Goal: Information Seeking & Learning: Learn about a topic

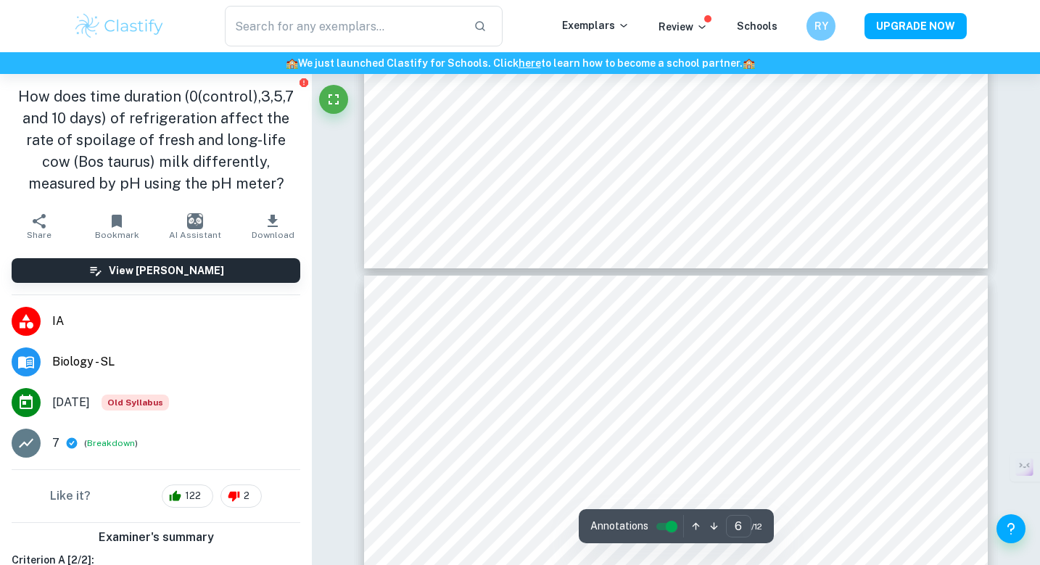
type input "7"
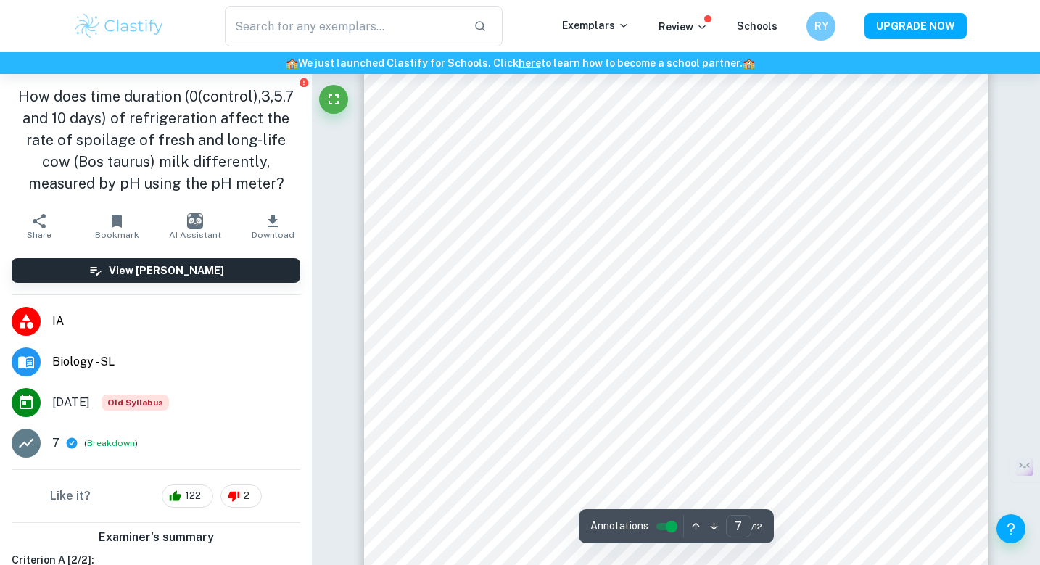
scroll to position [5196, 0]
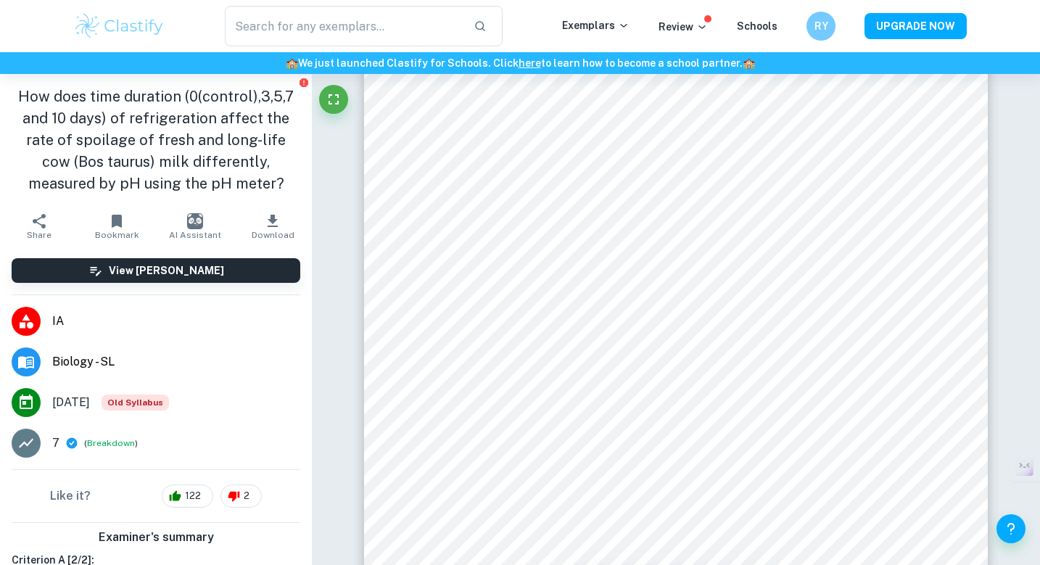
click at [652, 382] on div at bounding box center [671, 382] width 466 height 16
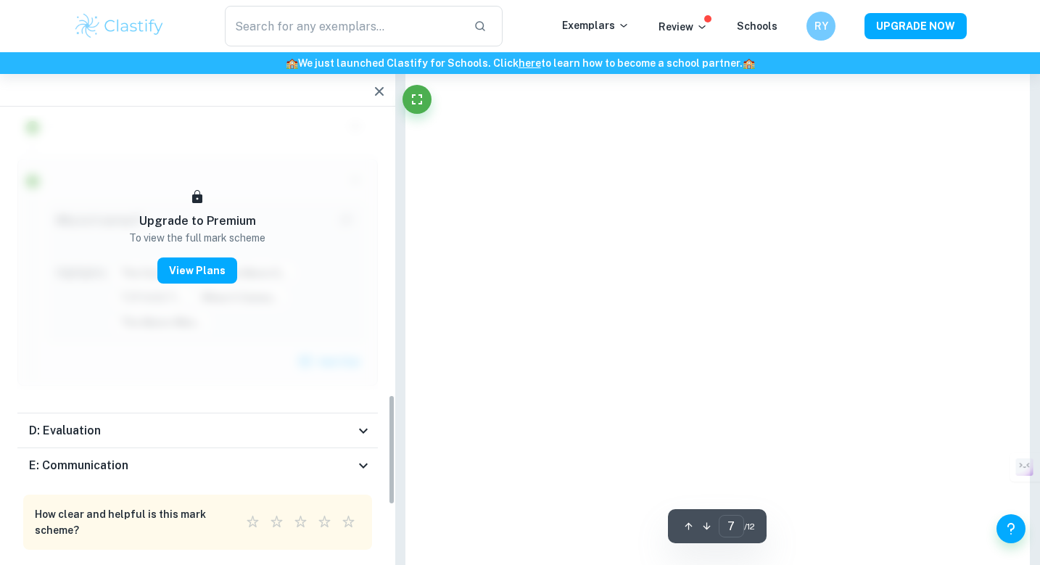
scroll to position [1112, 0]
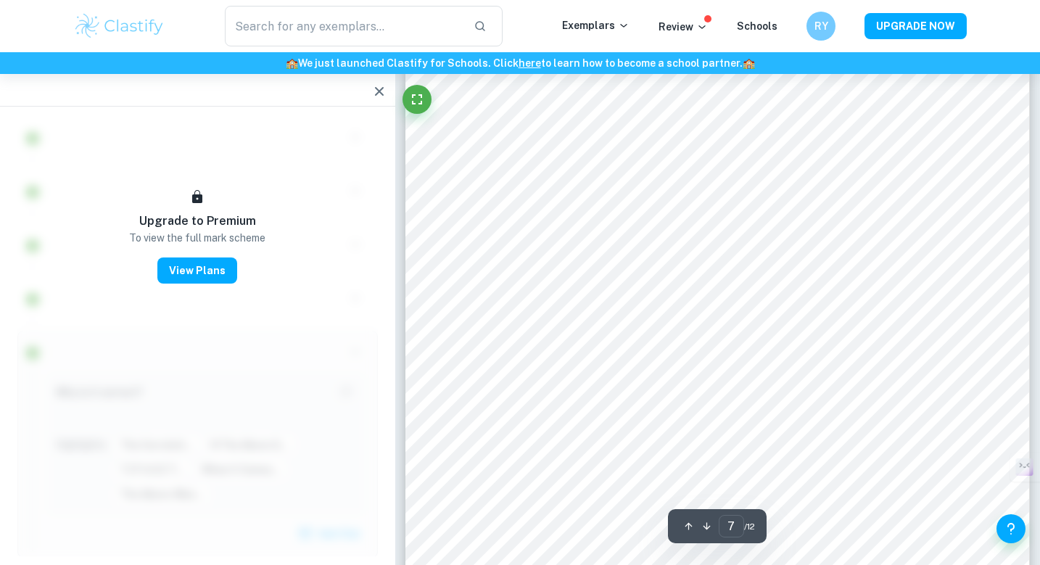
click at [380, 97] on icon "button" at bounding box center [379, 91] width 17 height 17
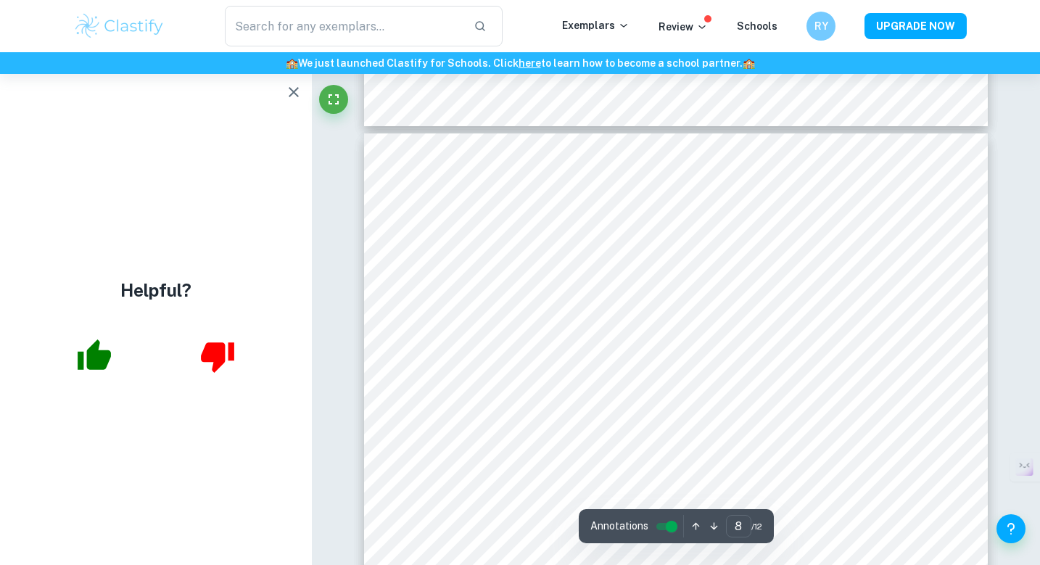
scroll to position [5662, 0]
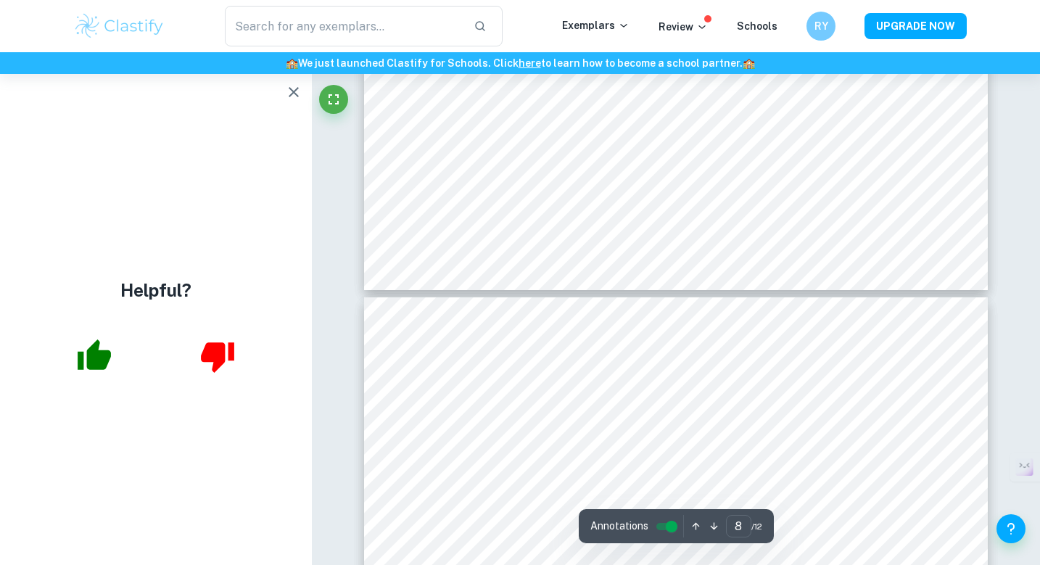
type input "7"
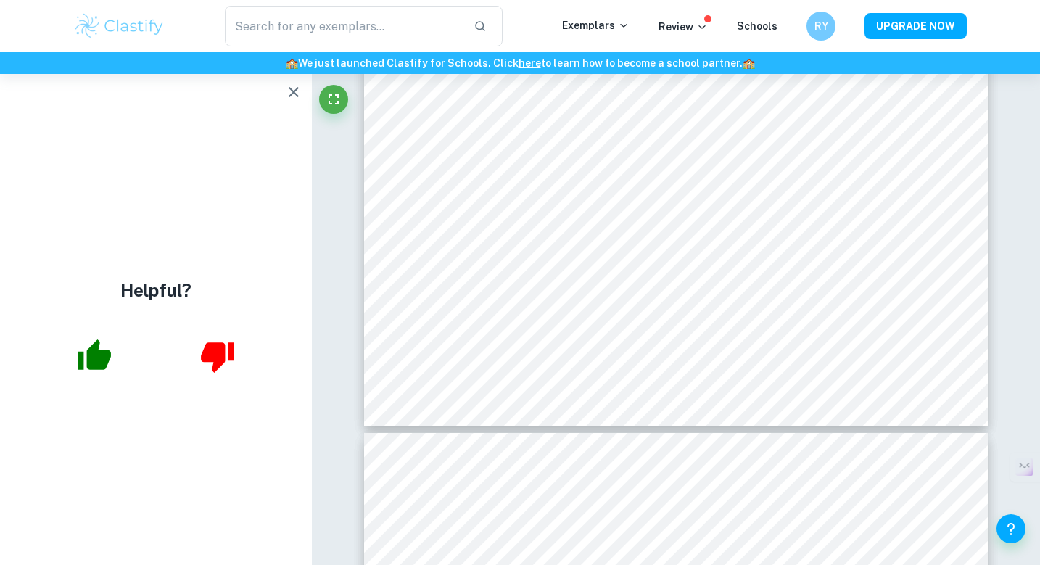
scroll to position [5215, 0]
